Goal: Task Accomplishment & Management: Complete application form

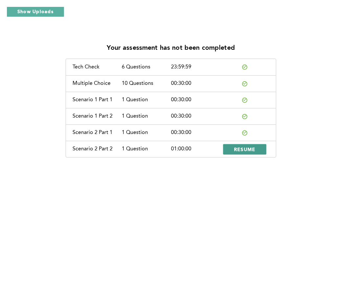
click at [253, 149] on span "RESUME" at bounding box center [245, 149] width 22 height 6
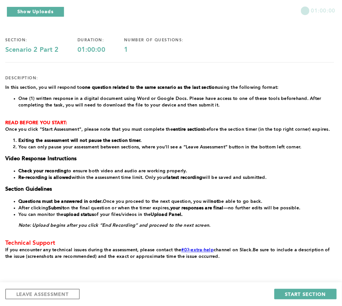
scroll to position [37, 0]
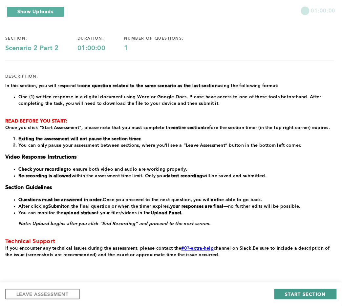
click at [309, 297] on span "START SECTION" at bounding box center [305, 294] width 41 height 6
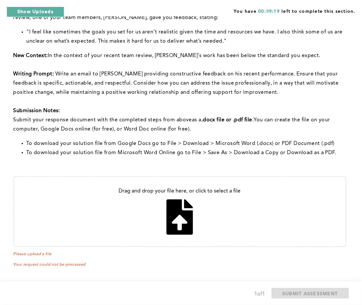
scroll to position [88, 0]
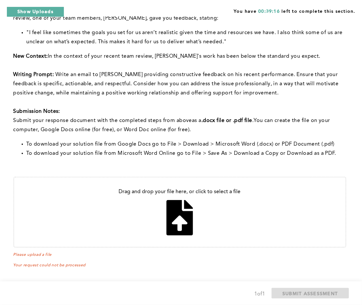
click at [176, 216] on input "file" at bounding box center [180, 211] width 332 height 69
type input "C:\fakepath\Email to Alex.docx"
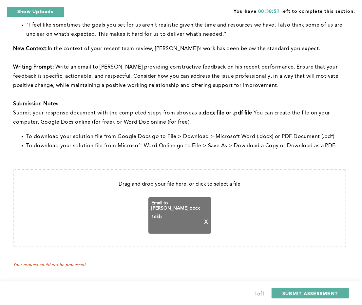
scroll to position [96, 0]
click at [309, 293] on span "SUBMIT ASSESSMENT" at bounding box center [310, 293] width 55 height 6
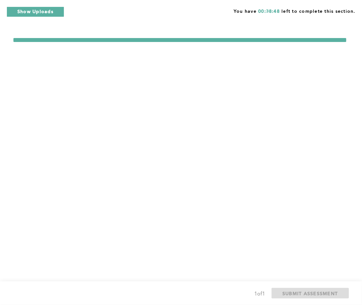
scroll to position [0, 0]
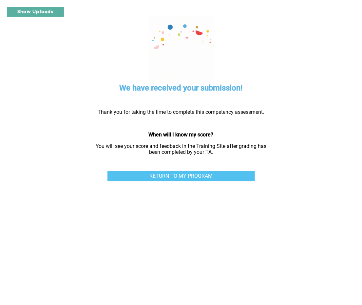
click at [213, 171] on link "RETURN TO MY PROGRAM" at bounding box center [180, 176] width 147 height 10
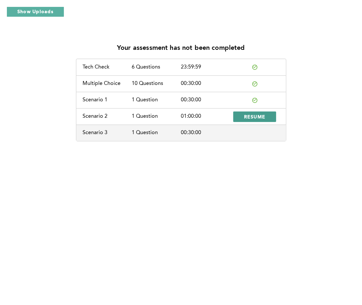
click at [266, 114] on button "RESUME" at bounding box center [254, 116] width 43 height 10
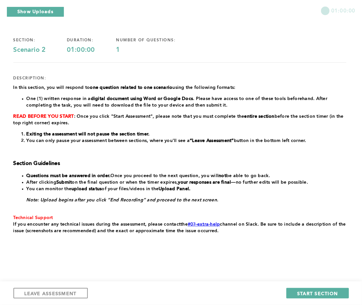
scroll to position [35, 0]
click at [317, 289] on button "START SECTION" at bounding box center [317, 293] width 62 height 10
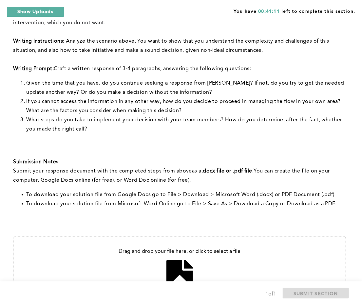
scroll to position [143, 0]
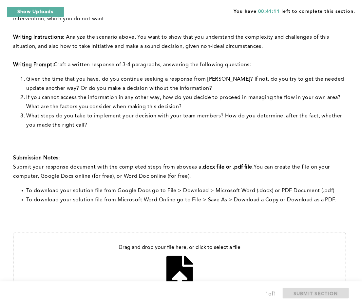
click at [183, 252] on input "file" at bounding box center [180, 267] width 332 height 69
type input "C:\fakepath\Busy Shift Scenario.docx"
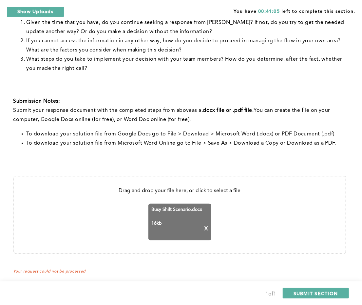
scroll to position [197, 0]
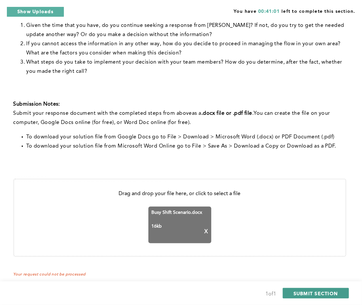
click at [319, 293] on span "SUBMIT SECTION" at bounding box center [316, 293] width 45 height 6
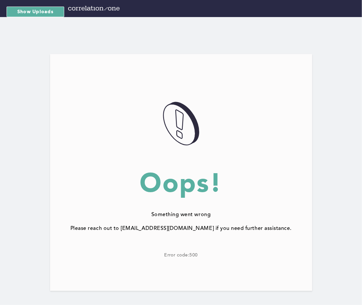
scroll to position [0, 0]
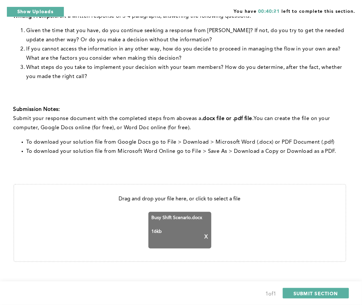
scroll to position [191, 0]
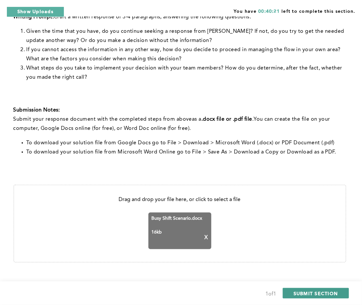
click at [330, 295] on span "SUBMIT SECTION" at bounding box center [316, 293] width 45 height 6
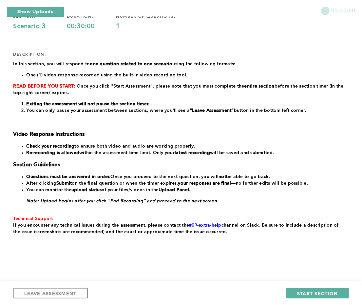
scroll to position [48, 0]
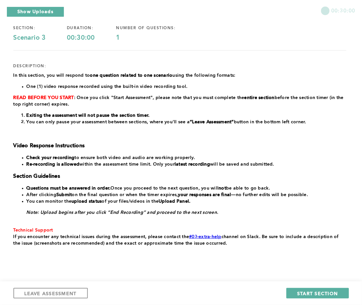
click at [47, 287] on div "LEAVE ASSESSMENT START SECTION" at bounding box center [181, 293] width 362 height 24
click at [52, 292] on span "LEAVE ASSESSMENT" at bounding box center [51, 293] width 52 height 6
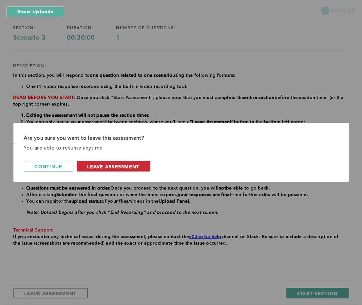
click at [110, 166] on span "leave assessment" at bounding box center [114, 166] width 52 height 6
